Goal: Use online tool/utility: Utilize a website feature to perform a specific function

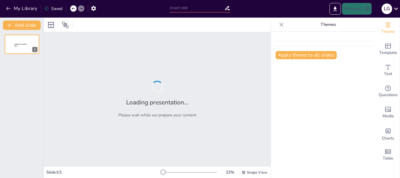
type input "Estrategias para el Éxito en el Mercado Sin Gluten: Beneficios de la Certificac…"
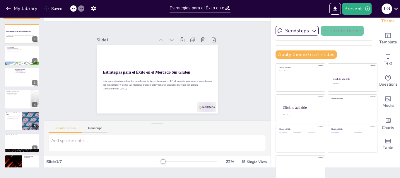
scroll to position [16, 0]
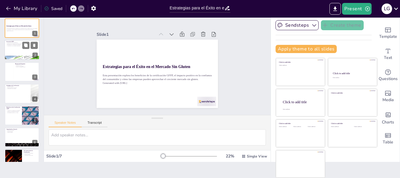
click at [24, 49] on div at bounding box center [21, 50] width 35 height 20
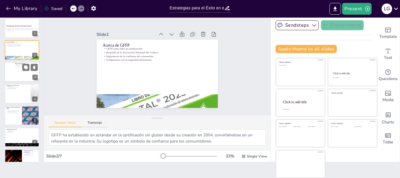
click at [19, 69] on div at bounding box center [21, 72] width 35 height 20
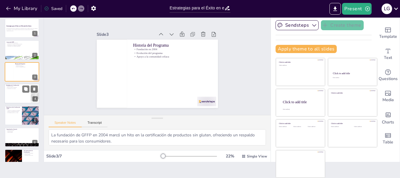
click at [16, 94] on div at bounding box center [21, 93] width 35 height 20
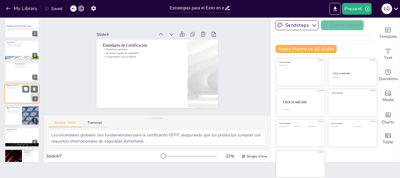
scroll to position [6, 0]
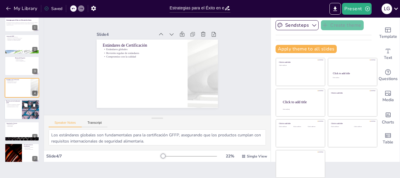
click at [13, 110] on div at bounding box center [21, 109] width 35 height 20
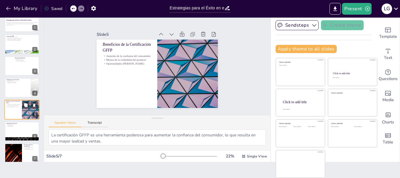
scroll to position [12, 0]
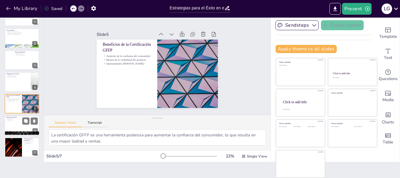
click at [13, 121] on div at bounding box center [21, 125] width 35 height 20
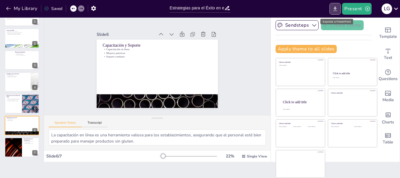
click at [335, 8] on icon "Export to PowerPoint" at bounding box center [335, 8] width 4 height 4
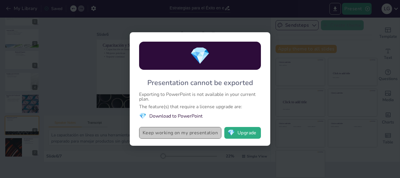
click at [207, 134] on button "Keep working on my presentation" at bounding box center [180, 133] width 82 height 12
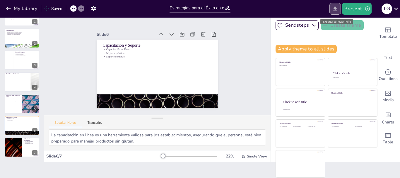
click at [333, 6] on icon "Export to PowerPoint" at bounding box center [335, 9] width 6 height 6
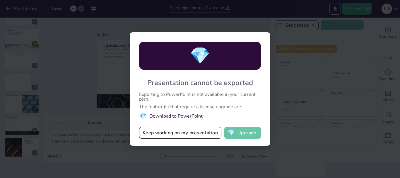
click at [250, 131] on button "💎 Upgrade" at bounding box center [242, 133] width 37 height 12
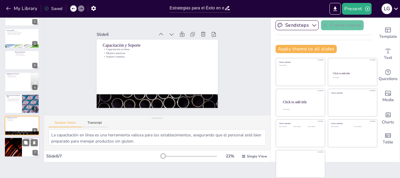
click at [18, 143] on div at bounding box center [13, 147] width 35 height 20
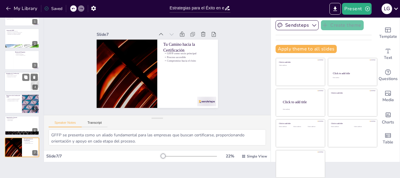
click at [17, 75] on p "Revisión regular de estándares" at bounding box center [17, 75] width 23 height 1
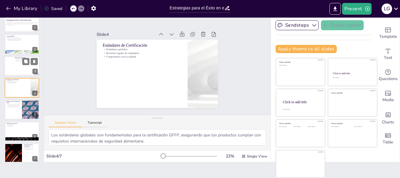
click at [17, 62] on div at bounding box center [21, 66] width 35 height 20
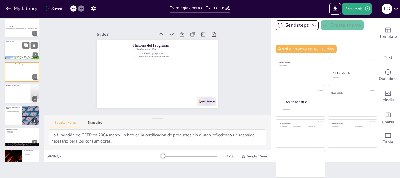
click at [17, 47] on div at bounding box center [21, 50] width 35 height 20
type textarea "GFFP ha establecido un estándar en la certificación sin gluten desde su creació…"
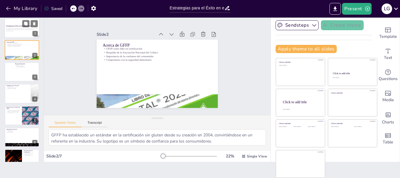
click at [17, 29] on p "Esta presentación explora los beneficios de la certificación GFFP, el impacto p…" at bounding box center [22, 29] width 32 height 2
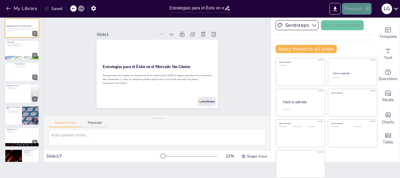
click at [365, 11] on icon "button" at bounding box center [367, 9] width 6 height 6
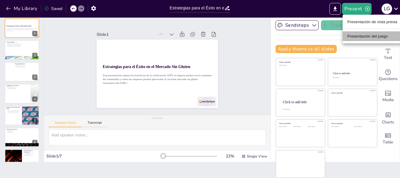
click at [368, 36] on font "Presentación del juego" at bounding box center [367, 36] width 40 height 4
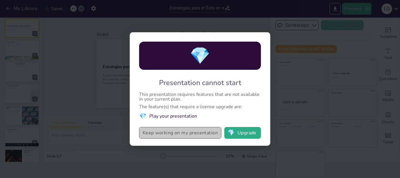
click at [206, 134] on button "Keep working on my presentation" at bounding box center [180, 133] width 82 height 12
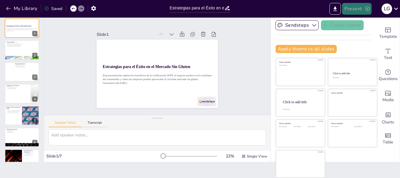
click at [350, 7] on button "Present" at bounding box center [356, 9] width 29 height 12
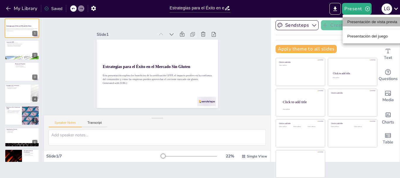
click at [355, 23] on font "Presentación de vista previa" at bounding box center [372, 22] width 50 height 4
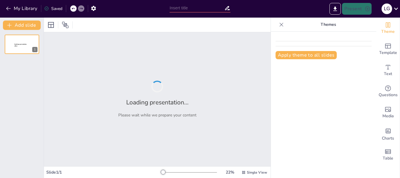
type input "Estrategias para el Éxito en el Mercado Sin Gluten: Beneficios de la Certificac…"
